Goal: Information Seeking & Learning: Learn about a topic

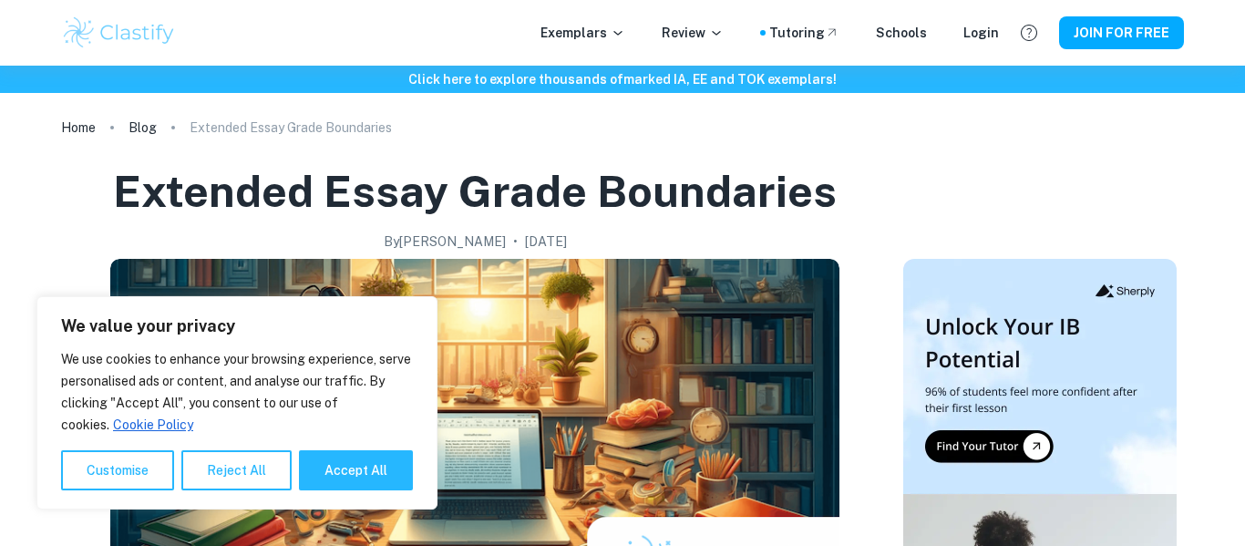
scroll to position [906, 0]
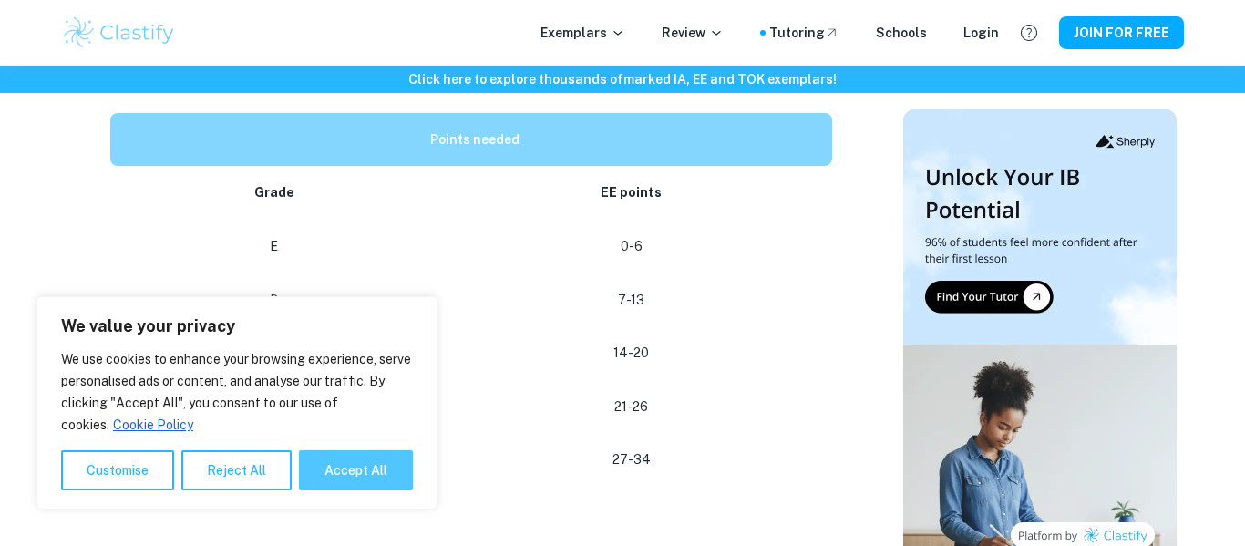
click at [354, 484] on button "Accept All" at bounding box center [356, 470] width 114 height 40
checkbox input "true"
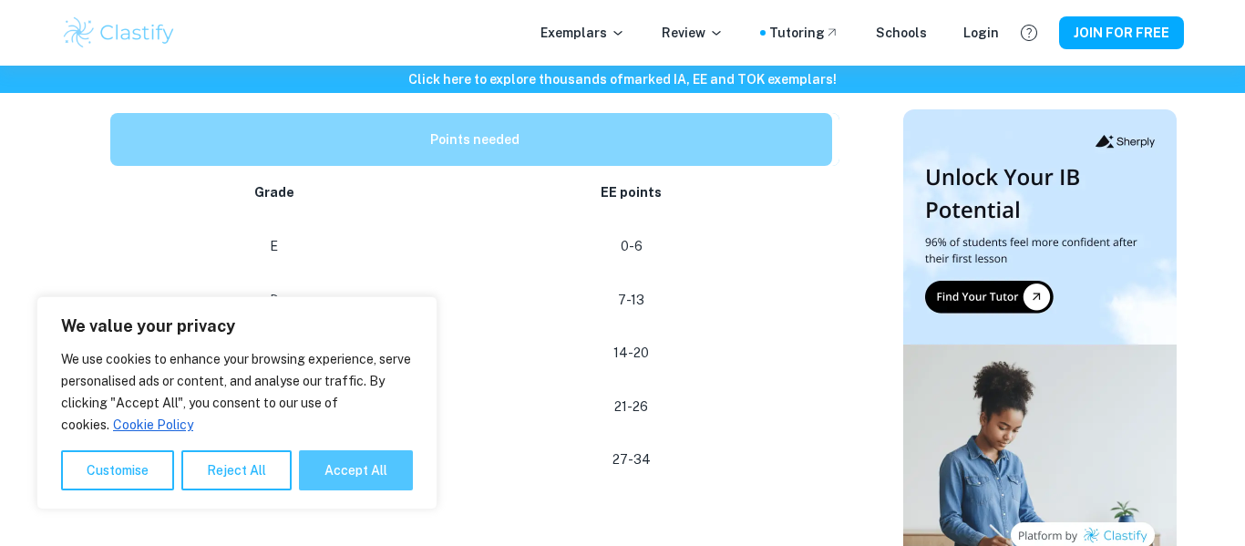
checkbox input "true"
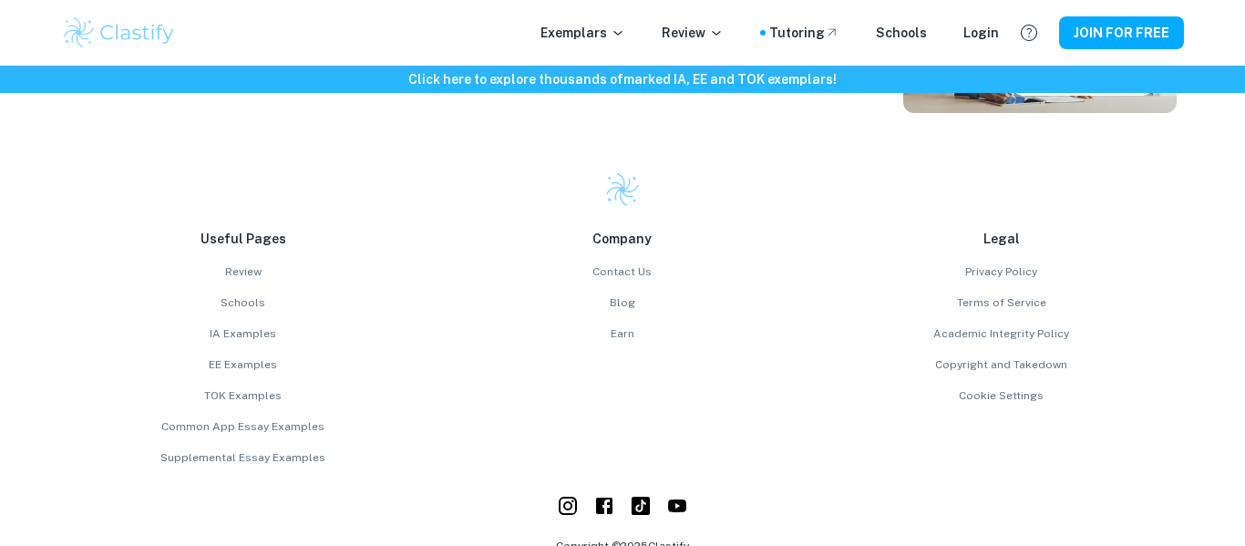
scroll to position [1800, 0]
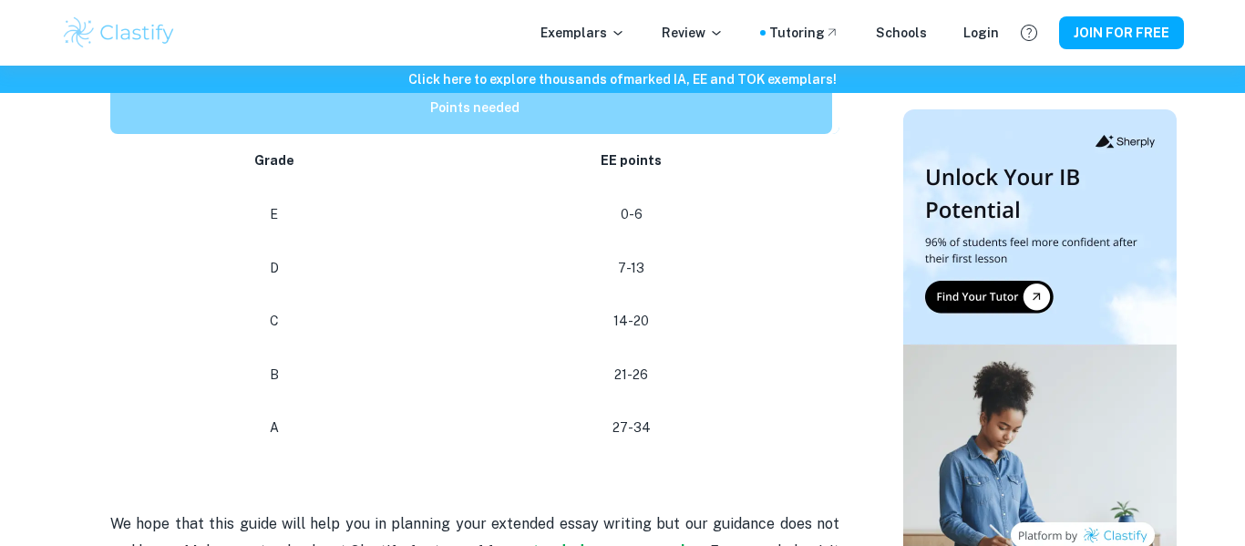
scroll to position [939, 0]
